Goal: Check status: Check status

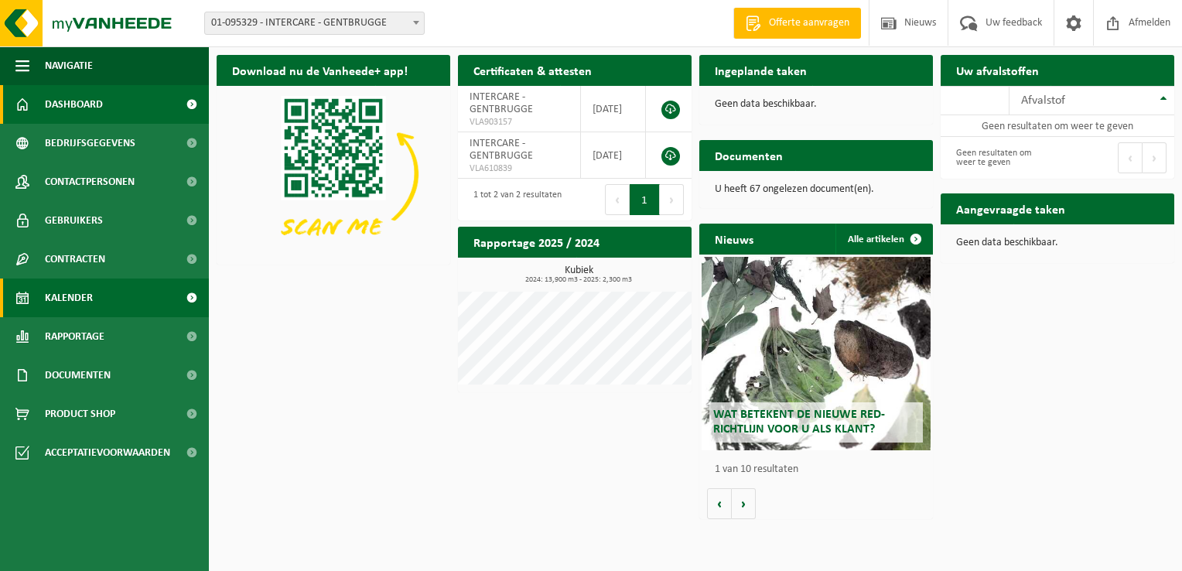
click at [53, 295] on span "Kalender" at bounding box center [69, 297] width 48 height 39
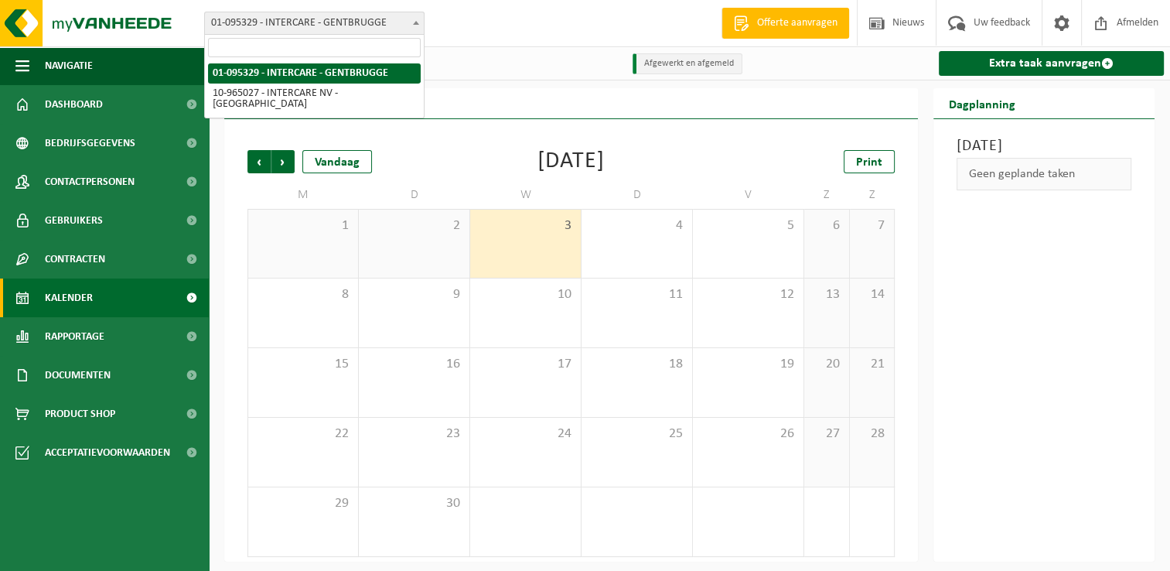
click at [311, 23] on span "01-095329 - INTERCARE - GENTBRUGGE" at bounding box center [314, 23] width 219 height 22
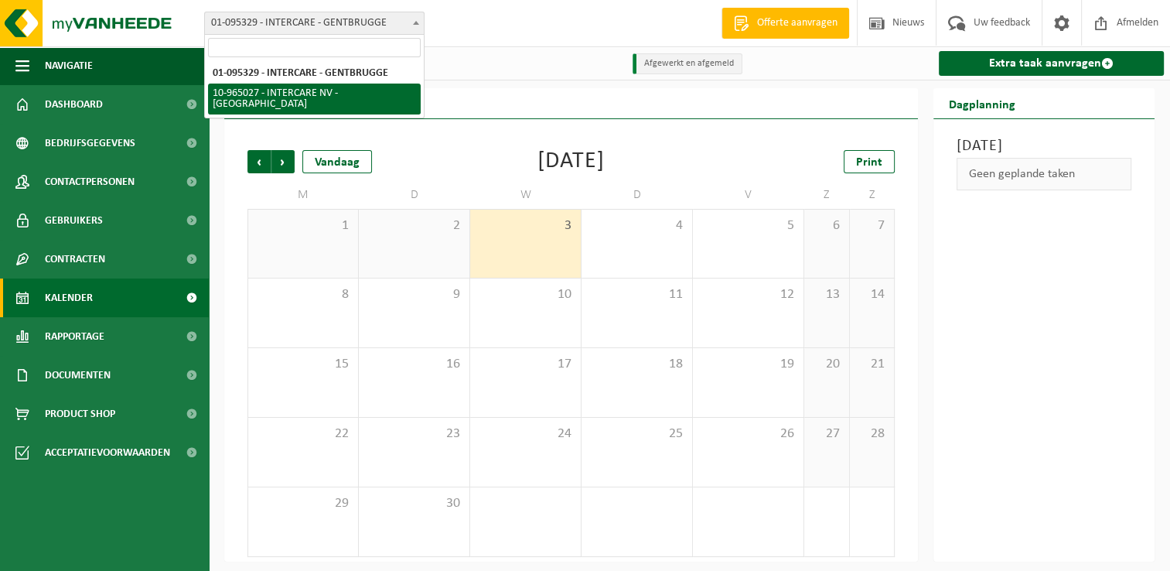
select select "152070"
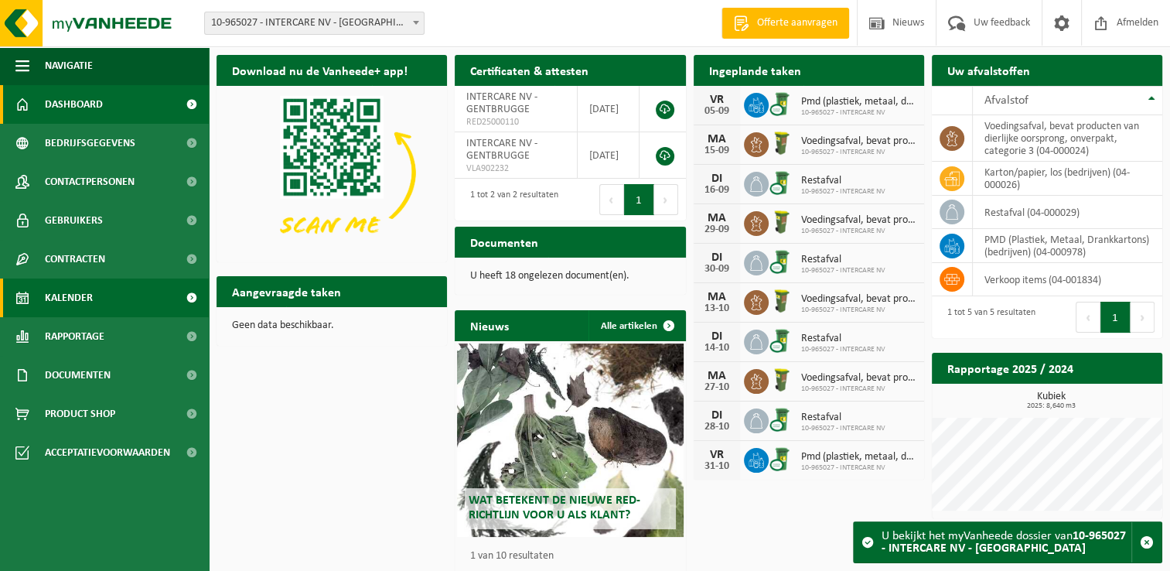
click at [82, 295] on span "Kalender" at bounding box center [69, 297] width 48 height 39
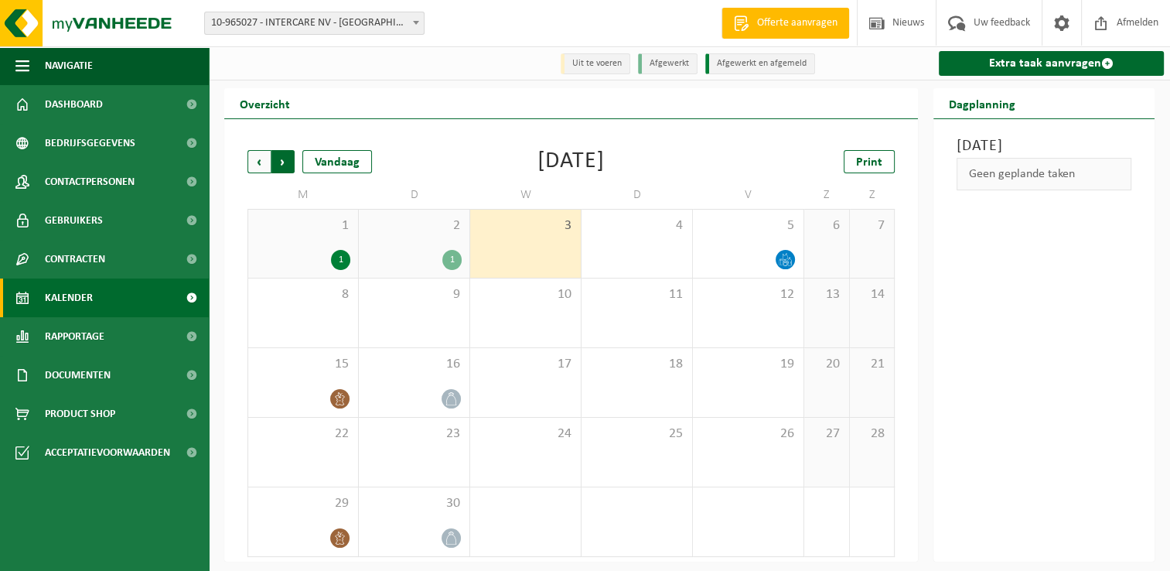
click at [257, 159] on span "Vorige" at bounding box center [259, 161] width 23 height 23
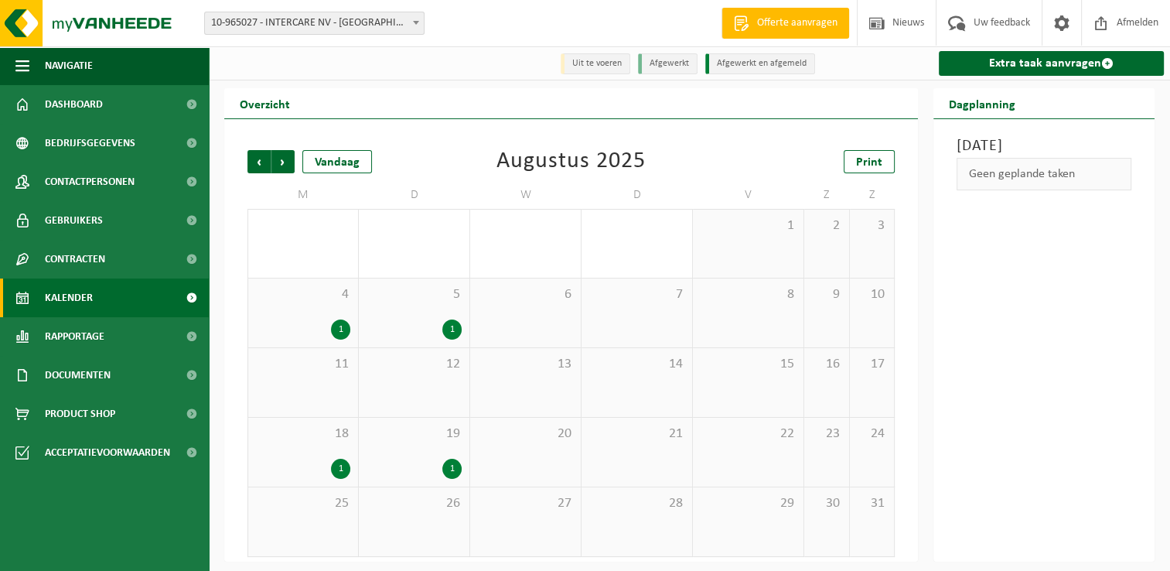
scroll to position [2, 0]
